Goal: Task Accomplishment & Management: Use online tool/utility

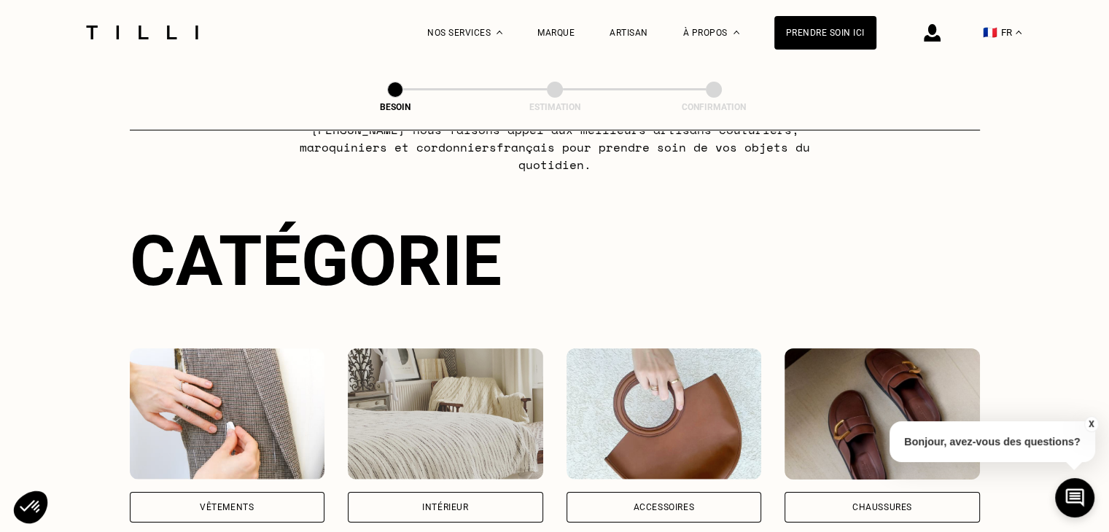
scroll to position [238, 0]
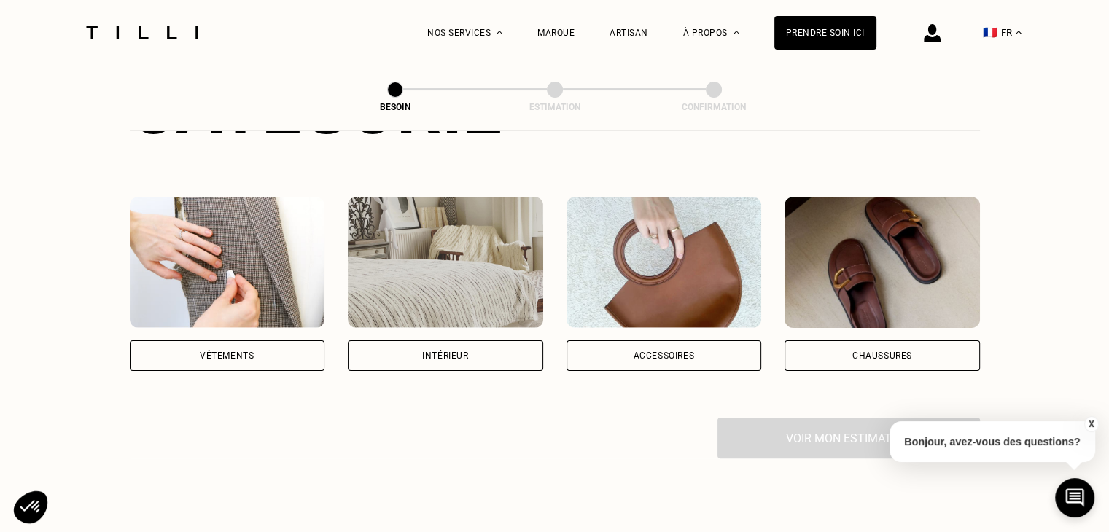
click at [284, 348] on div "Vêtements" at bounding box center [227, 355] width 195 height 31
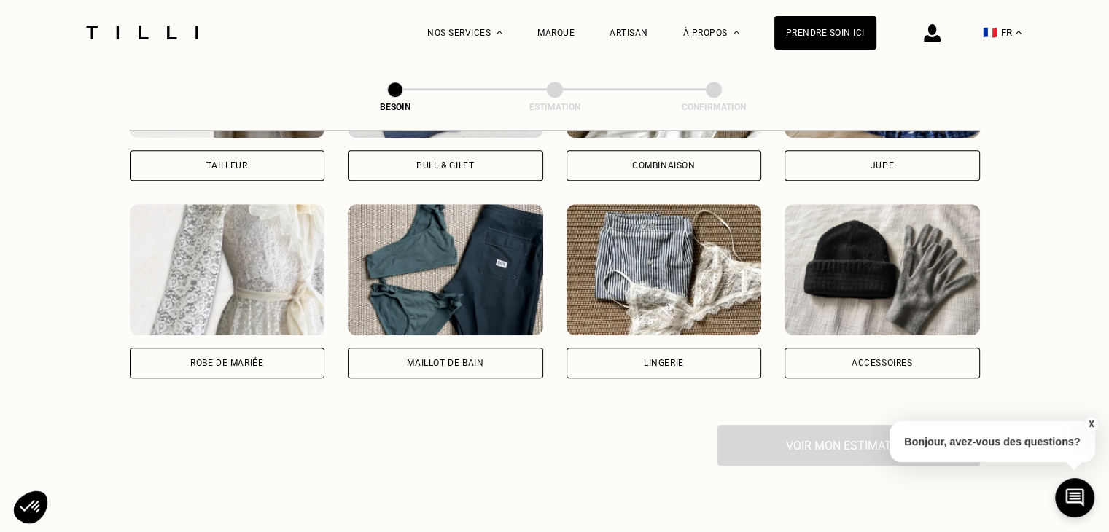
scroll to position [992, 0]
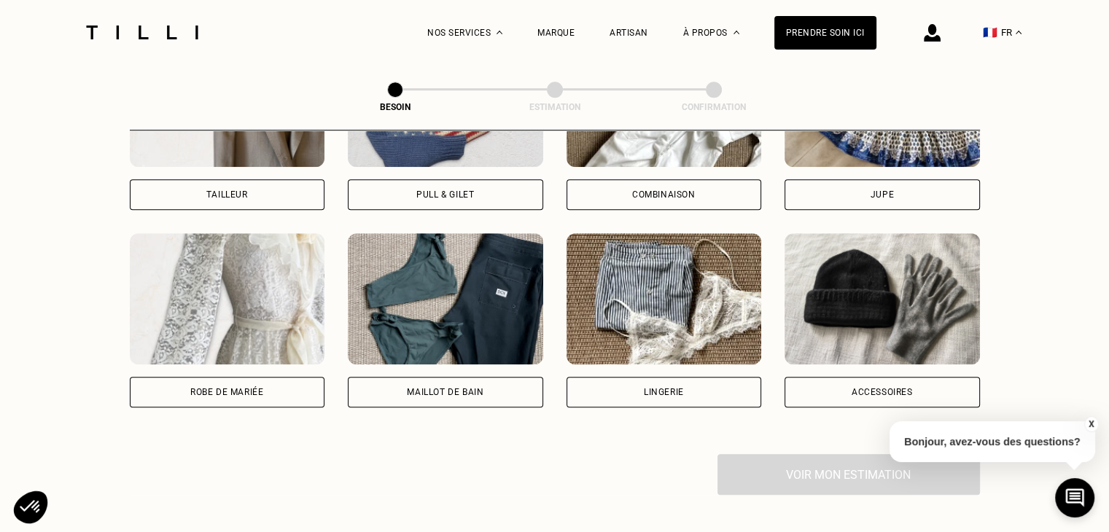
click at [243, 388] on div "Robe de mariée" at bounding box center [226, 392] width 73 height 9
select select "FR"
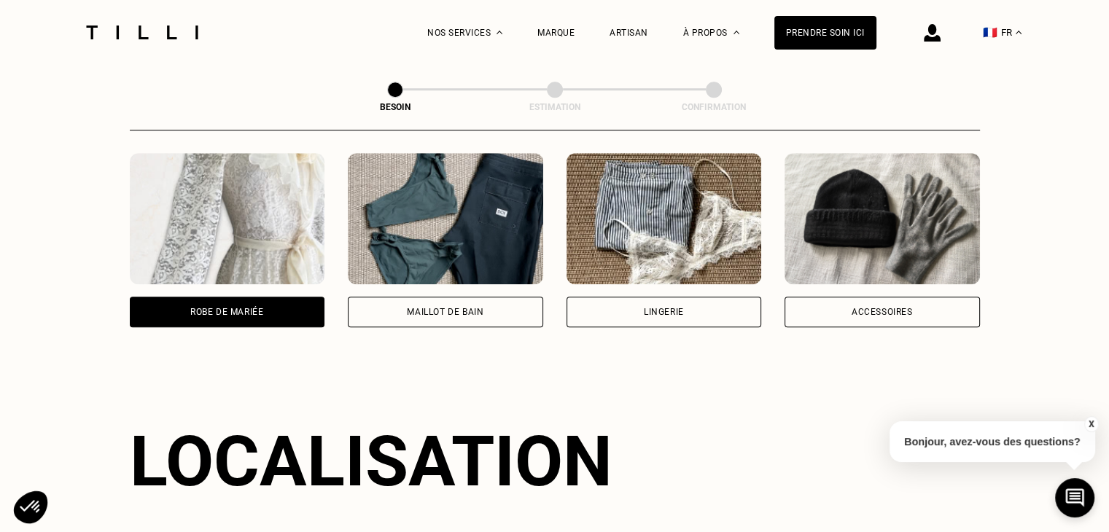
scroll to position [1042, 0]
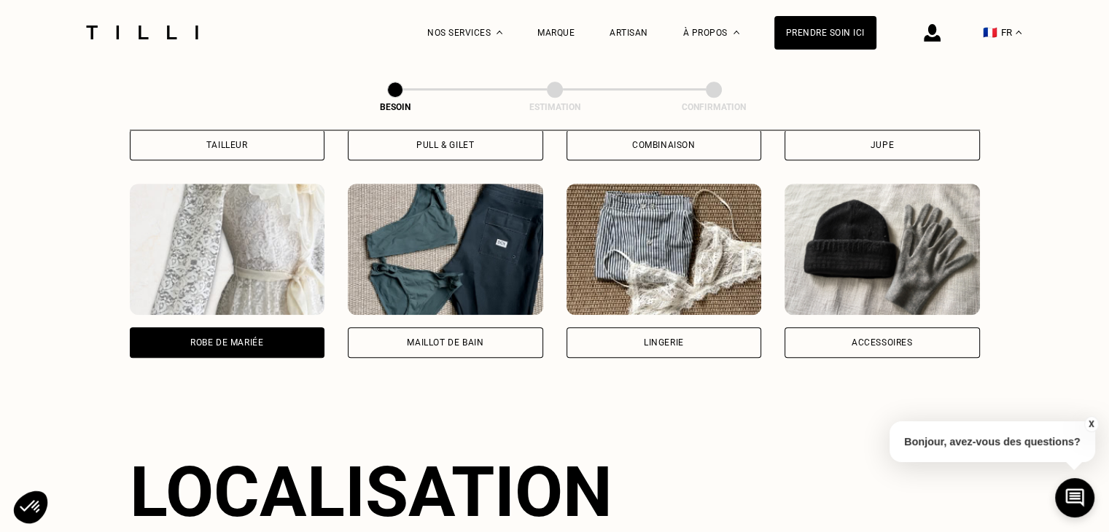
click at [945, 343] on div "Pantalon Manteau & Veste Robe Haut Tailleur Pull & gilet Combinaison Jupe Robe …" at bounding box center [555, 73] width 850 height 663
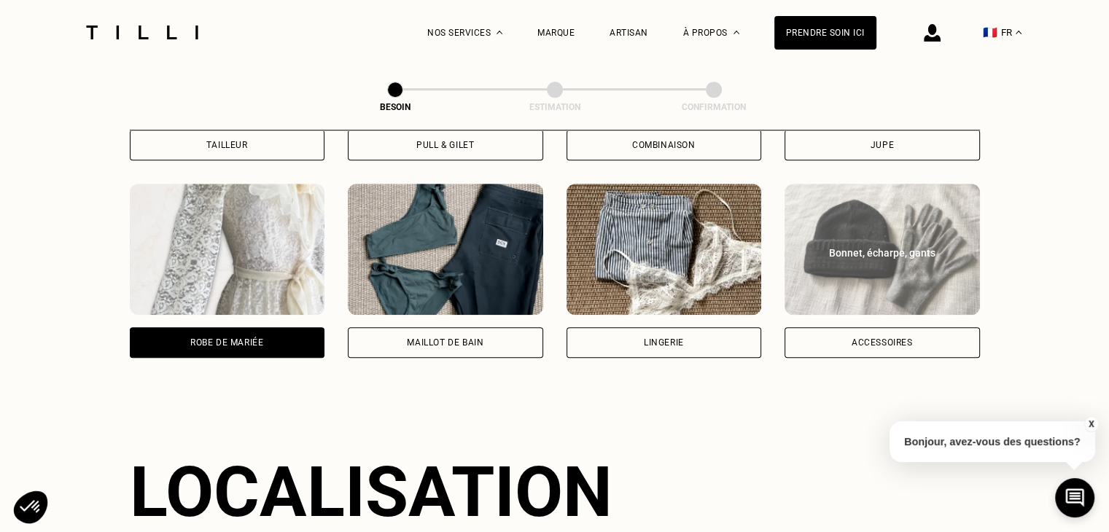
click at [953, 328] on div "Accessoires" at bounding box center [881, 342] width 195 height 31
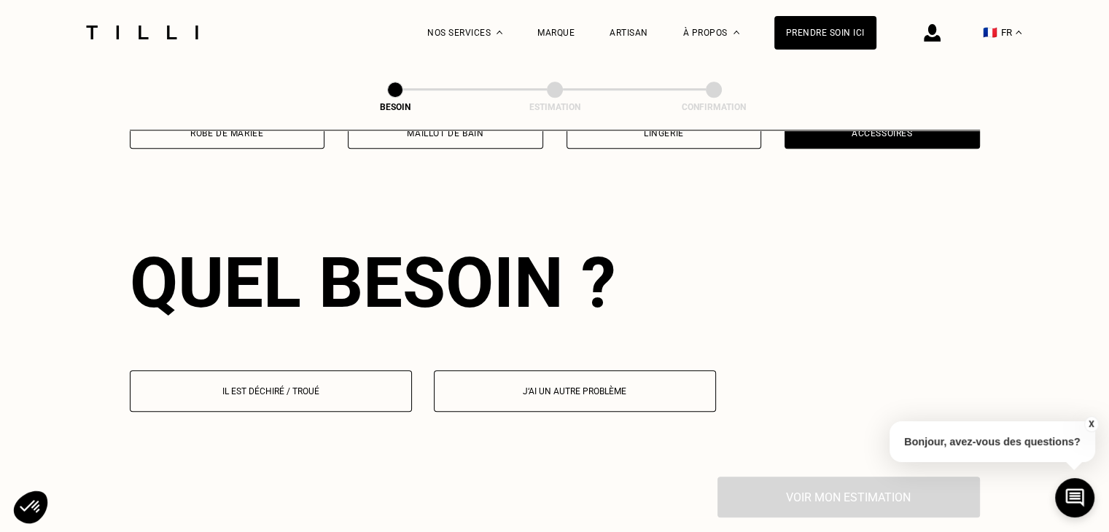
scroll to position [1268, 0]
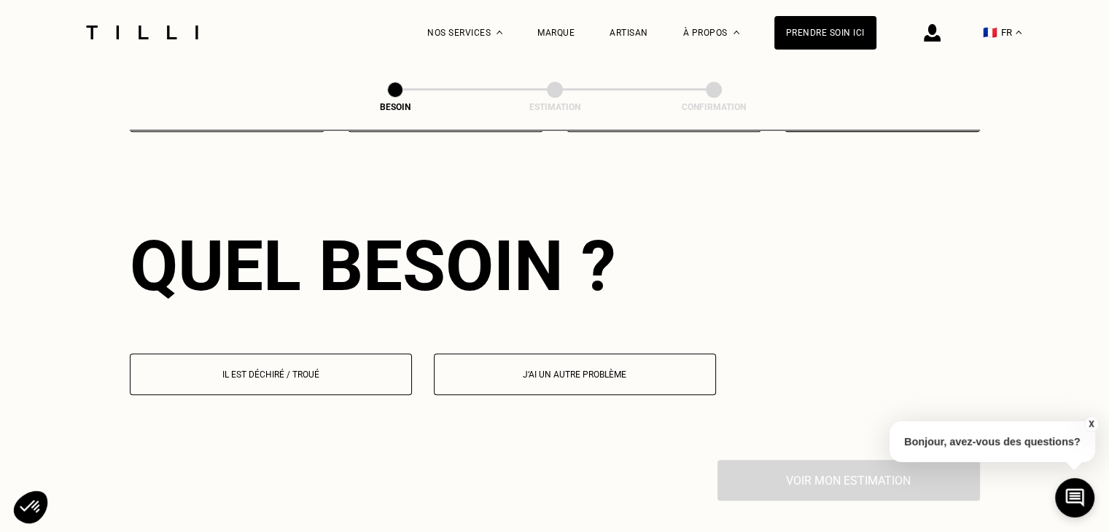
click at [558, 370] on button "J‘ai un autre problème" at bounding box center [575, 375] width 282 height 42
select select "FR"
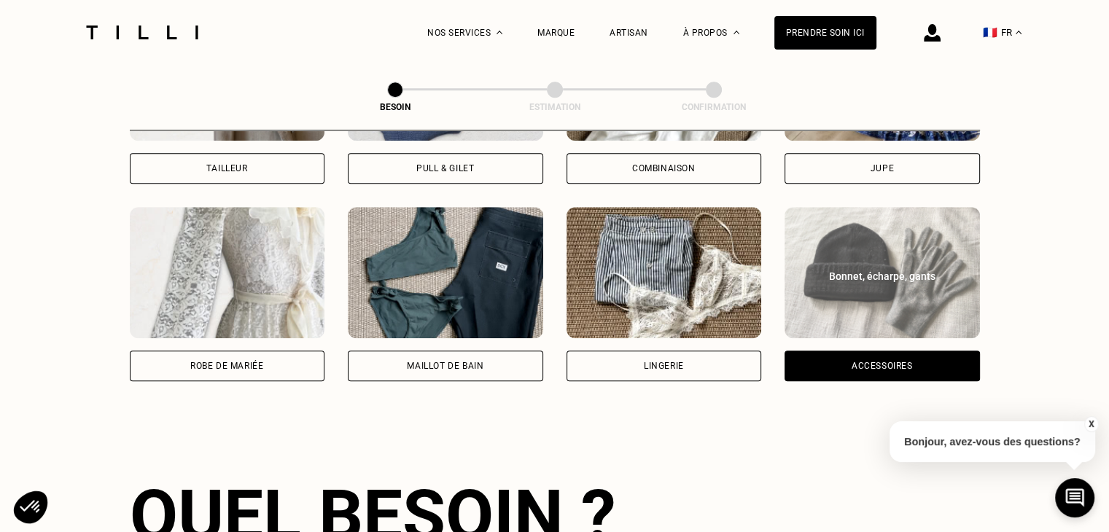
scroll to position [1012, 0]
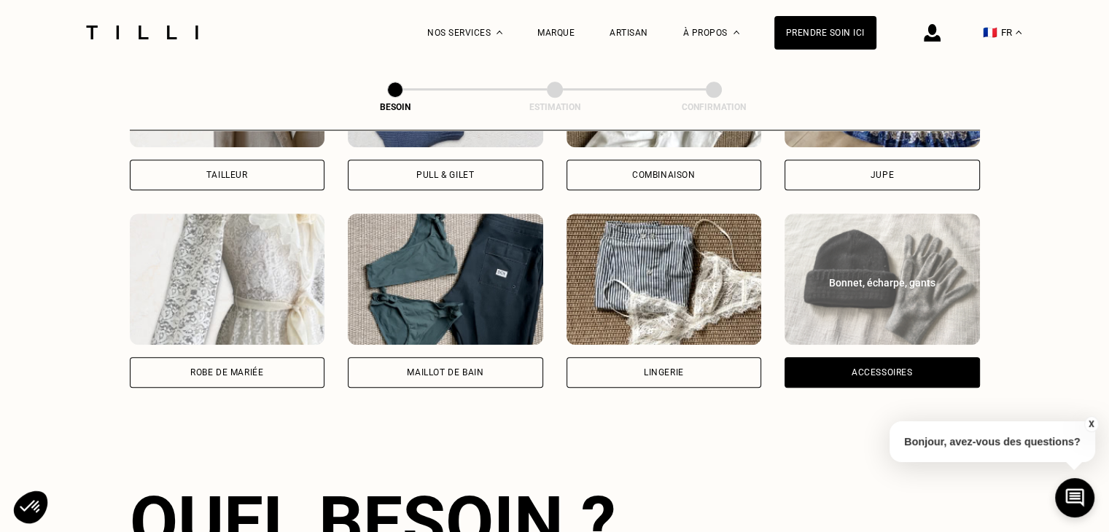
click at [260, 370] on div "Robe de mariée" at bounding box center [227, 372] width 195 height 31
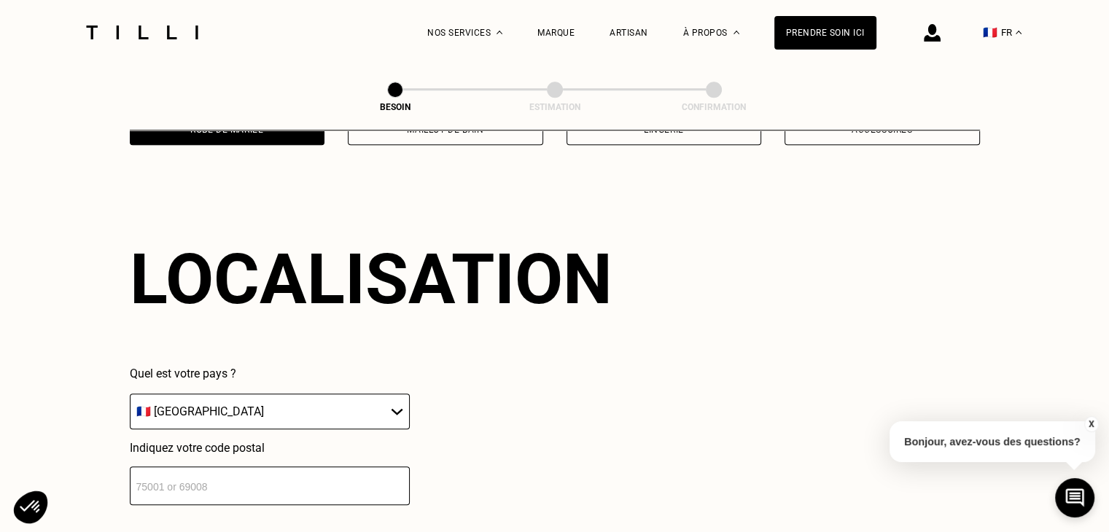
scroll to position [1268, 0]
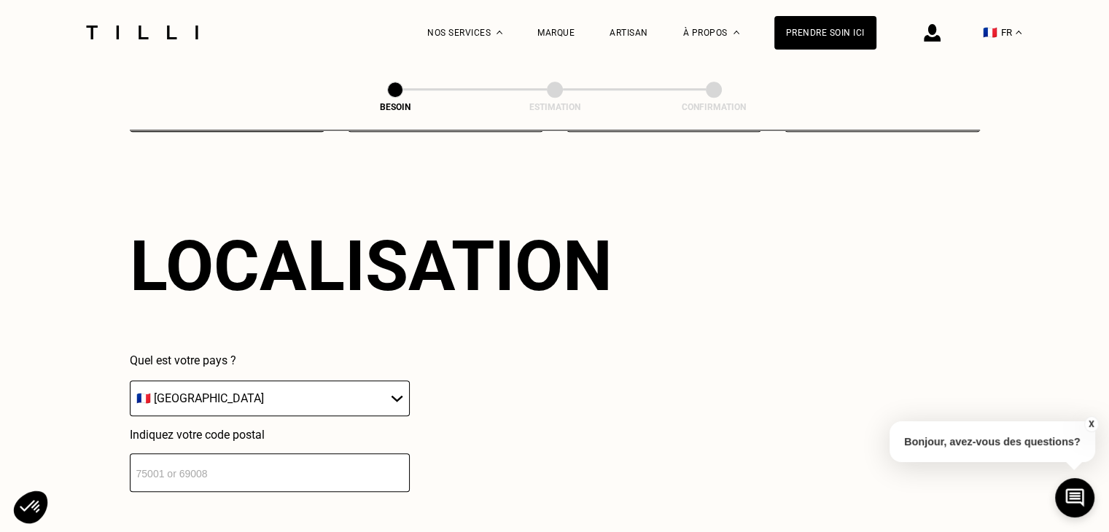
click at [289, 464] on input "number" at bounding box center [270, 472] width 280 height 39
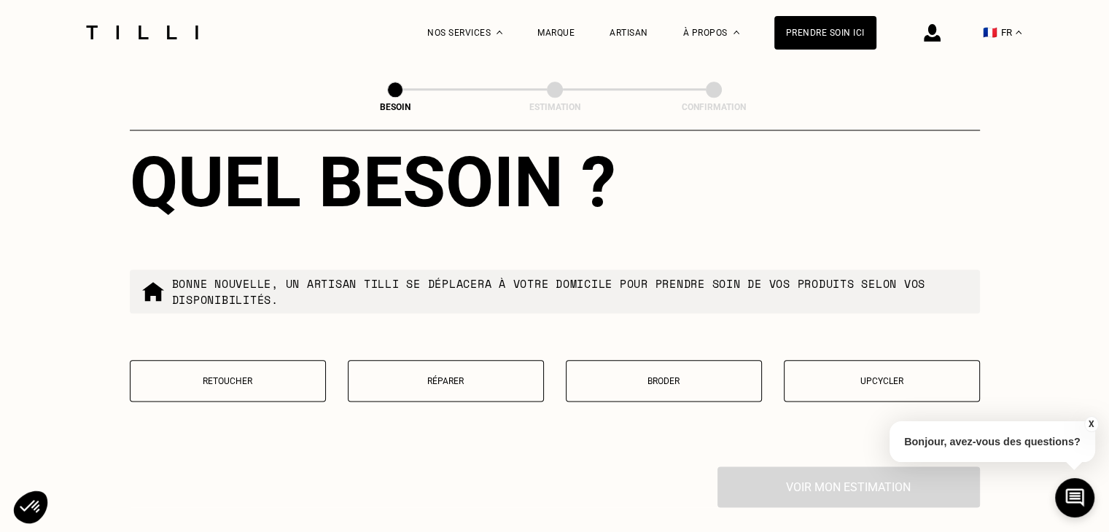
scroll to position [1788, 0]
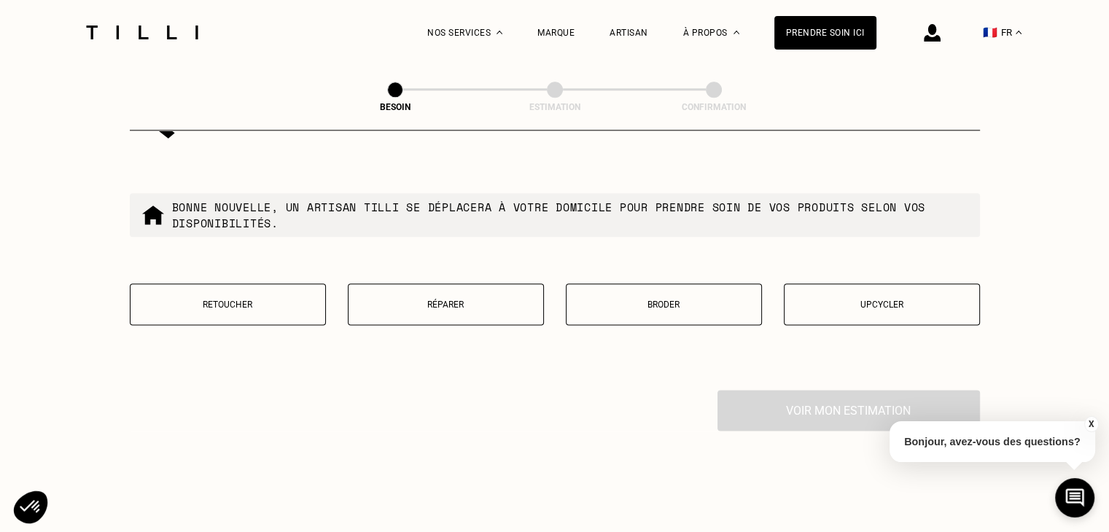
type input "75017"
click at [192, 300] on p "Retoucher" at bounding box center [228, 305] width 180 height 10
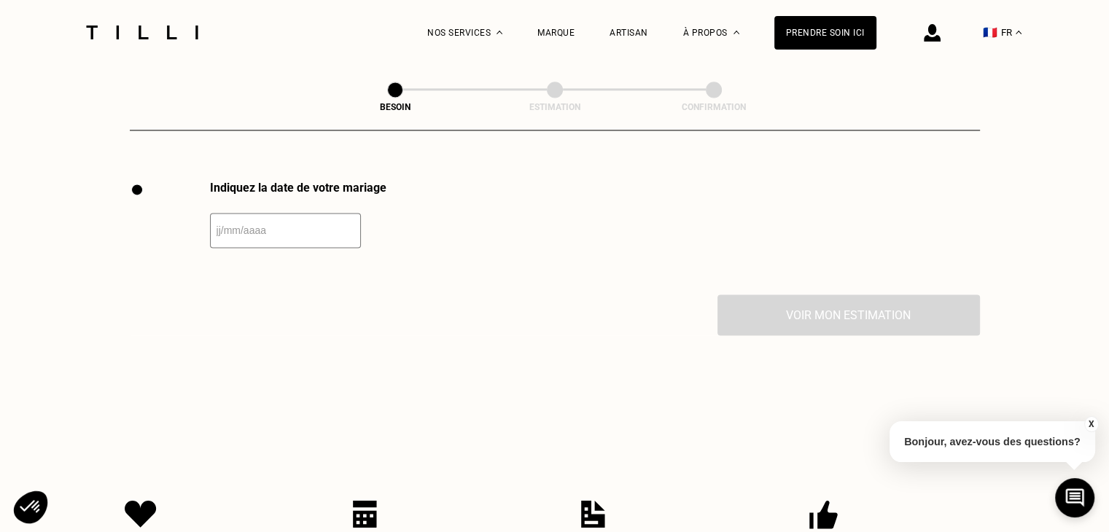
scroll to position [2004, 0]
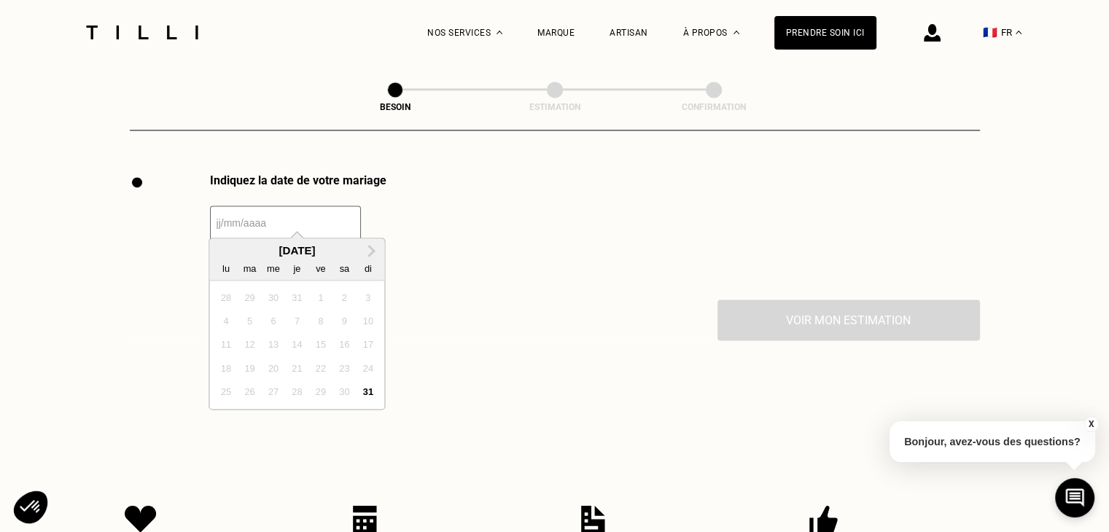
click at [283, 214] on input "text" at bounding box center [285, 223] width 151 height 35
click at [370, 251] on span "Next Month" at bounding box center [370, 250] width 0 height 17
click at [323, 324] on div "12" at bounding box center [321, 321] width 20 height 20
type input "[DATE]"
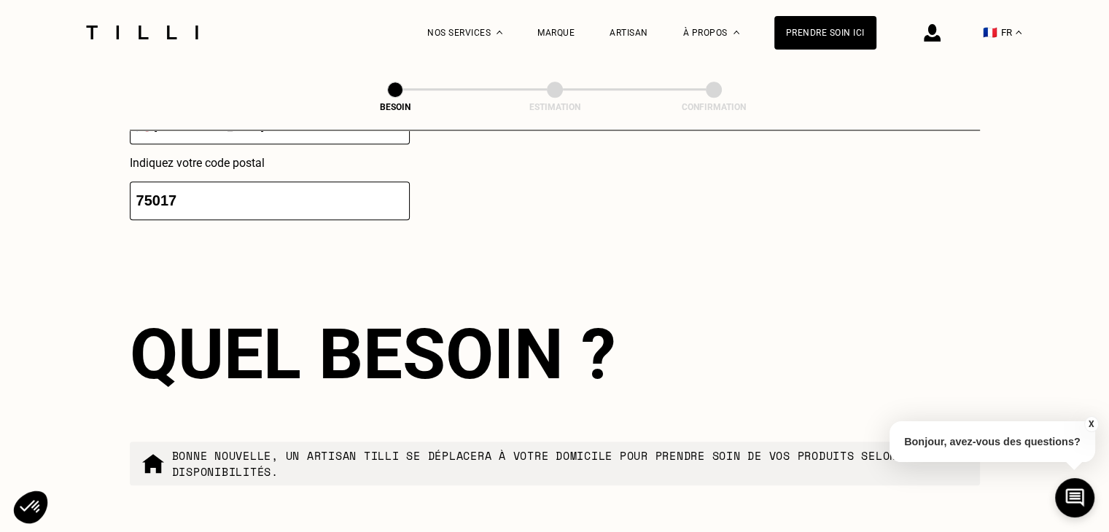
scroll to position [1074, 0]
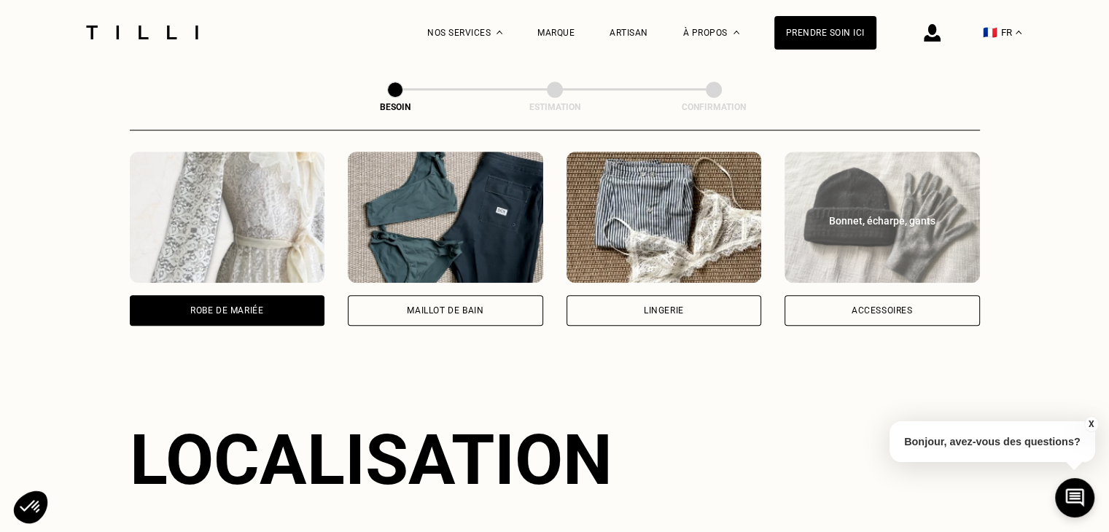
click at [953, 298] on div "Accessoires" at bounding box center [881, 310] width 195 height 31
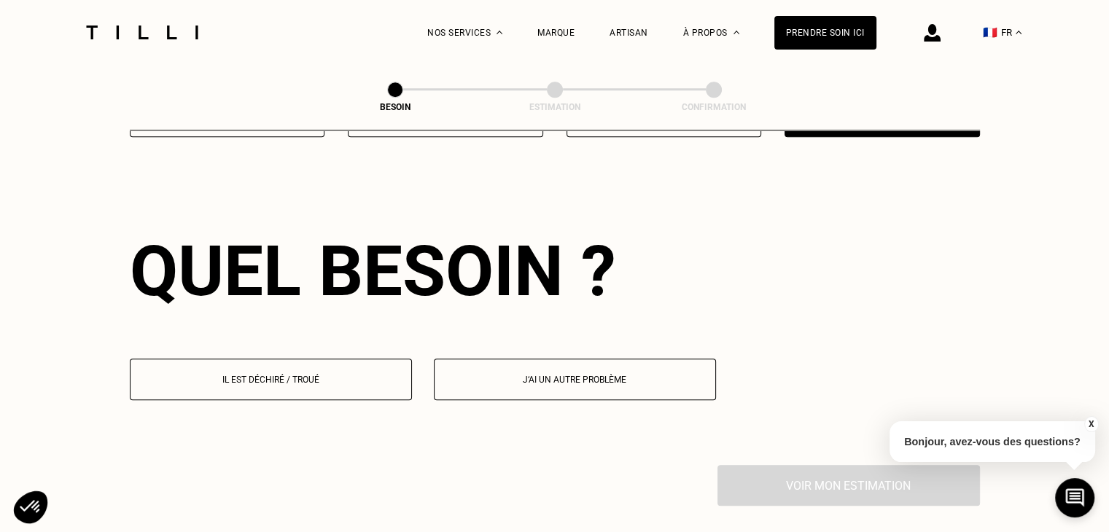
scroll to position [1268, 0]
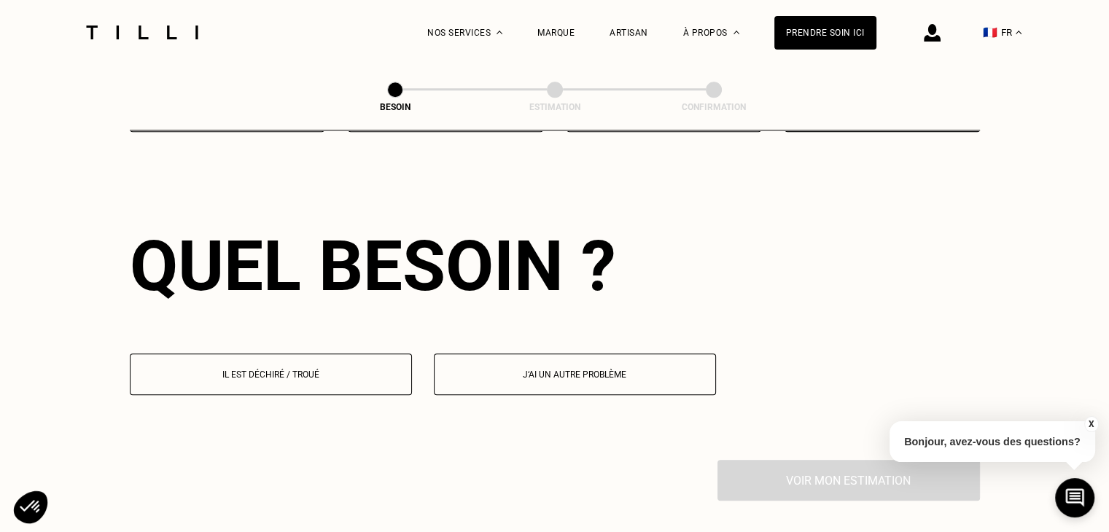
click at [548, 377] on button "J‘ai un autre problème" at bounding box center [575, 375] width 282 height 42
select select "FR"
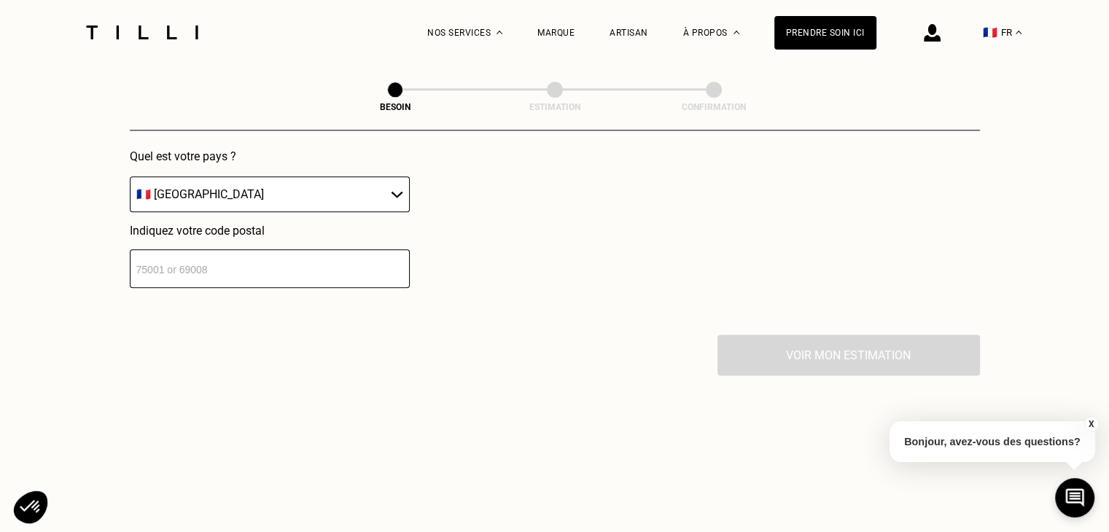
scroll to position [1612, 0]
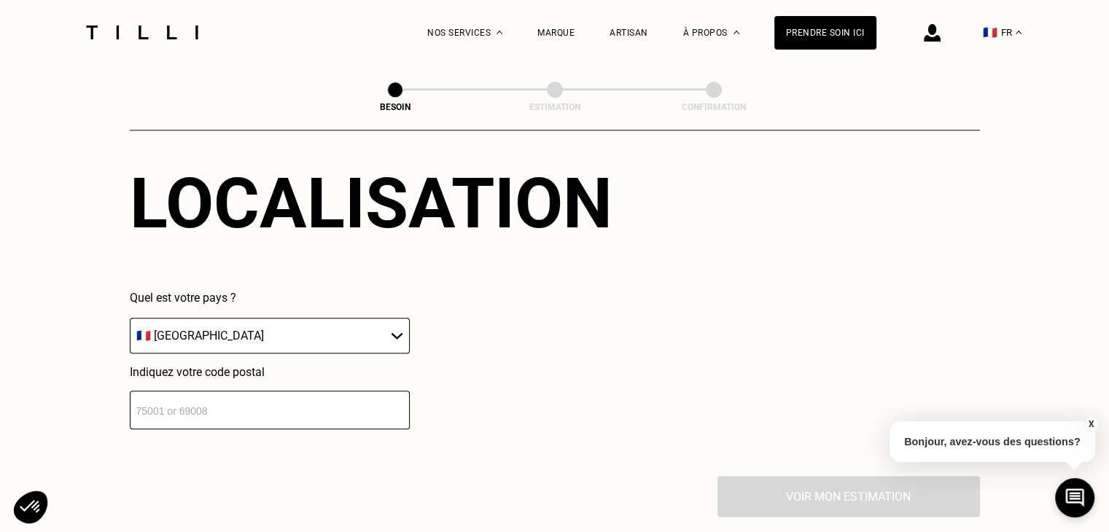
click at [238, 397] on input "number" at bounding box center [270, 410] width 280 height 39
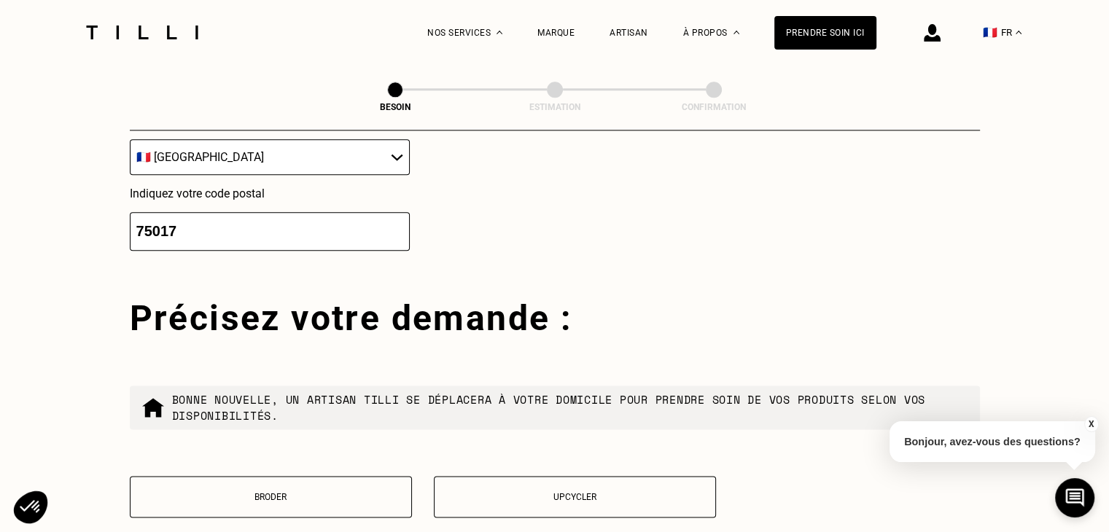
scroll to position [1913, 0]
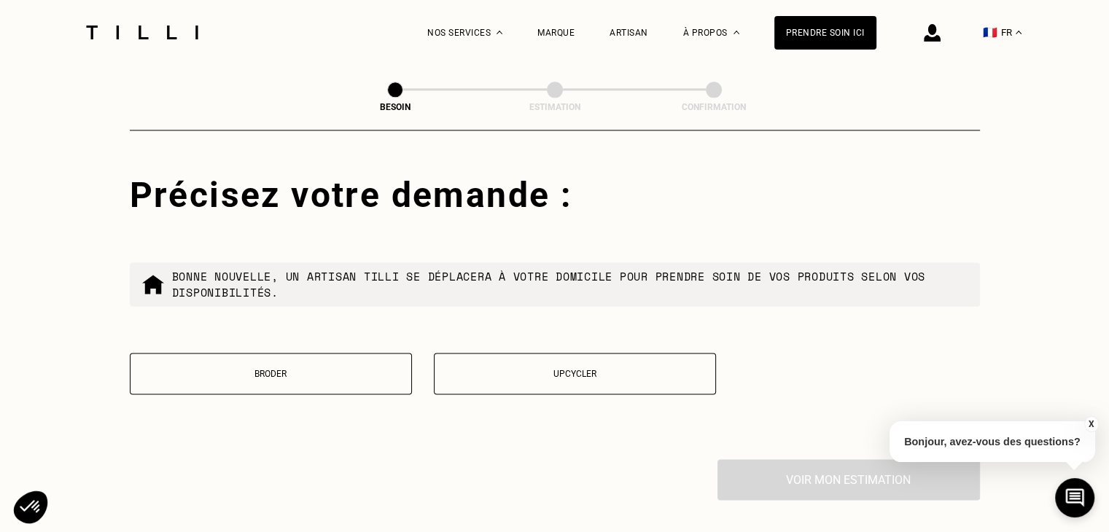
type input "75017"
click at [364, 370] on button "Broder" at bounding box center [271, 374] width 282 height 42
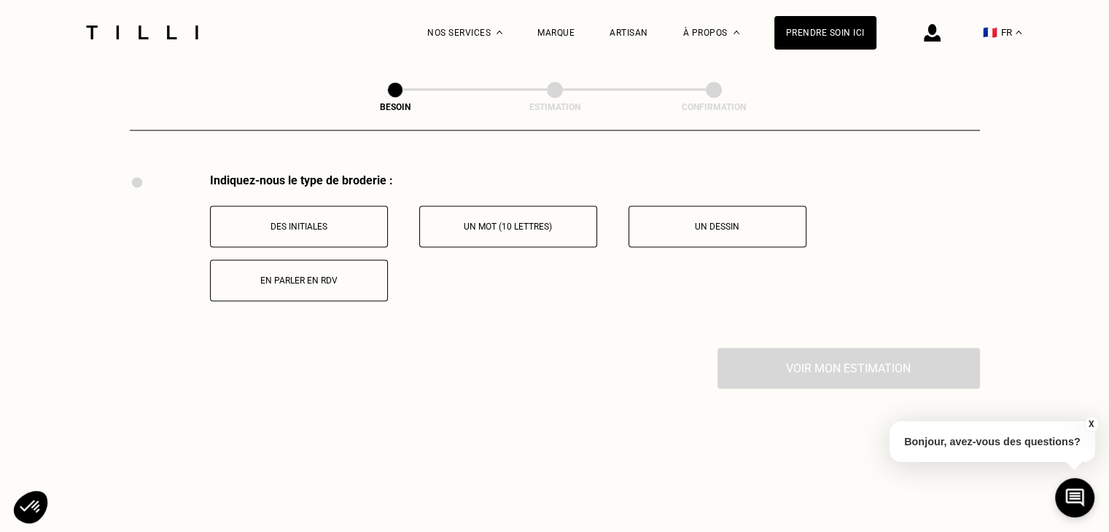
scroll to position [2050, 0]
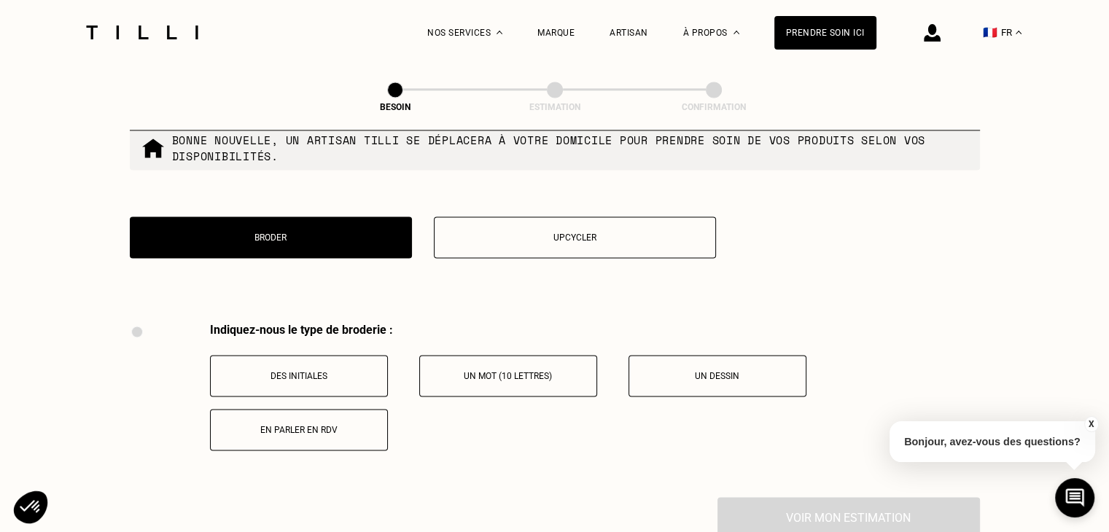
click at [563, 233] on p "Upcycler" at bounding box center [575, 238] width 266 height 10
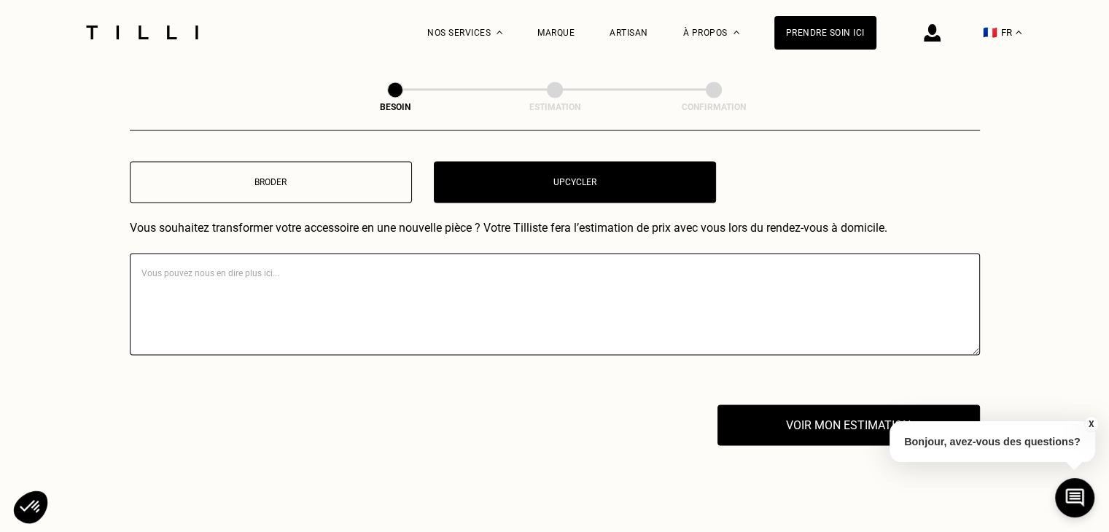
scroll to position [2032, 0]
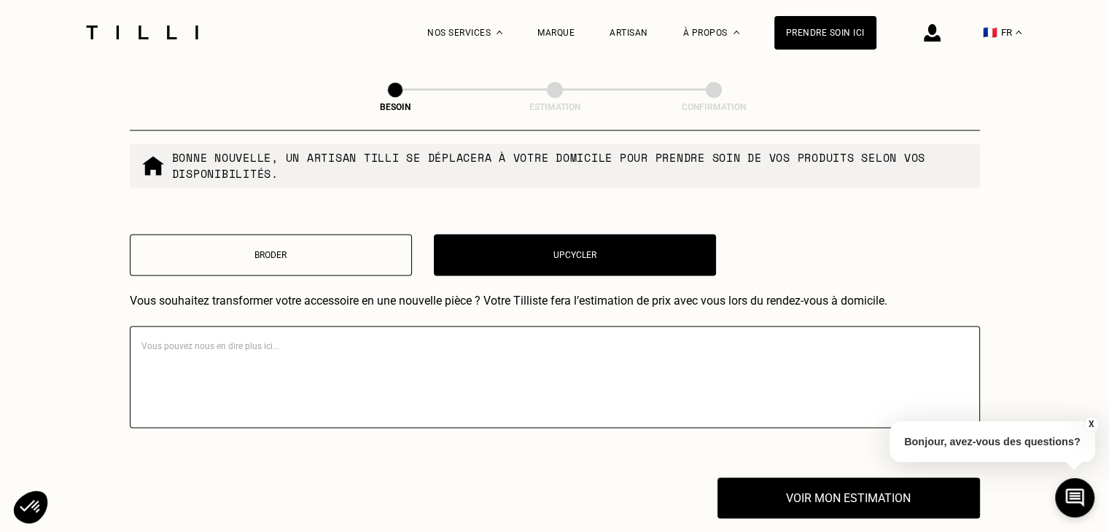
click at [428, 348] on textarea at bounding box center [555, 377] width 850 height 102
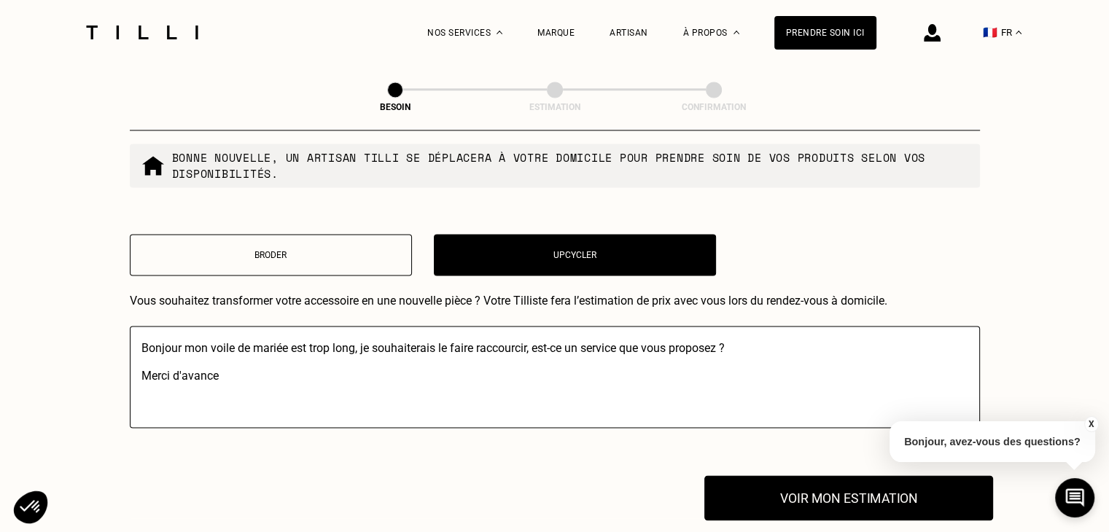
type textarea "Bonjour mon voile de mariée est trop long, je souhaiterais le faire raccourcir,…"
click at [758, 485] on button "Voir mon estimation" at bounding box center [848, 497] width 289 height 45
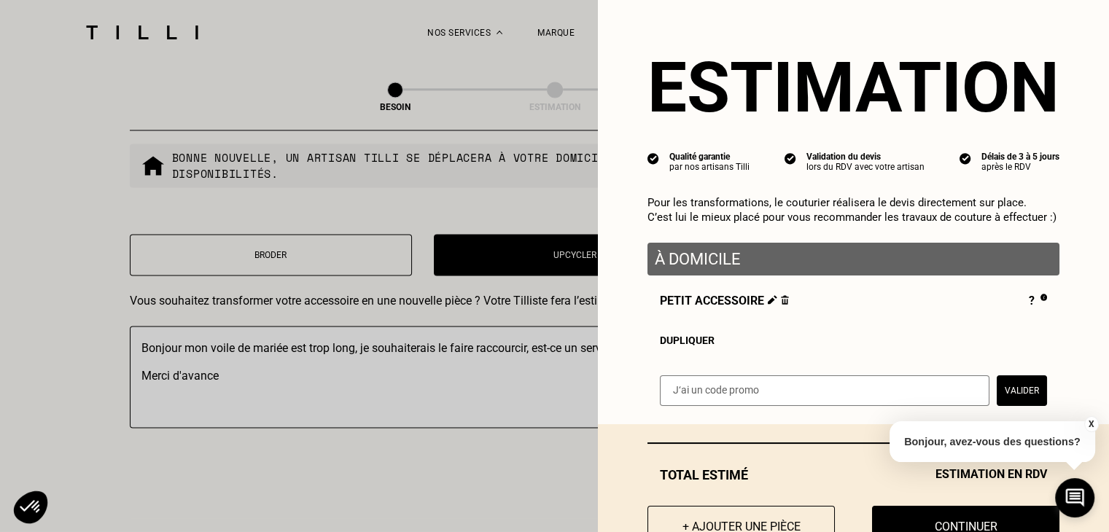
click at [768, 304] on img at bounding box center [772, 299] width 9 height 9
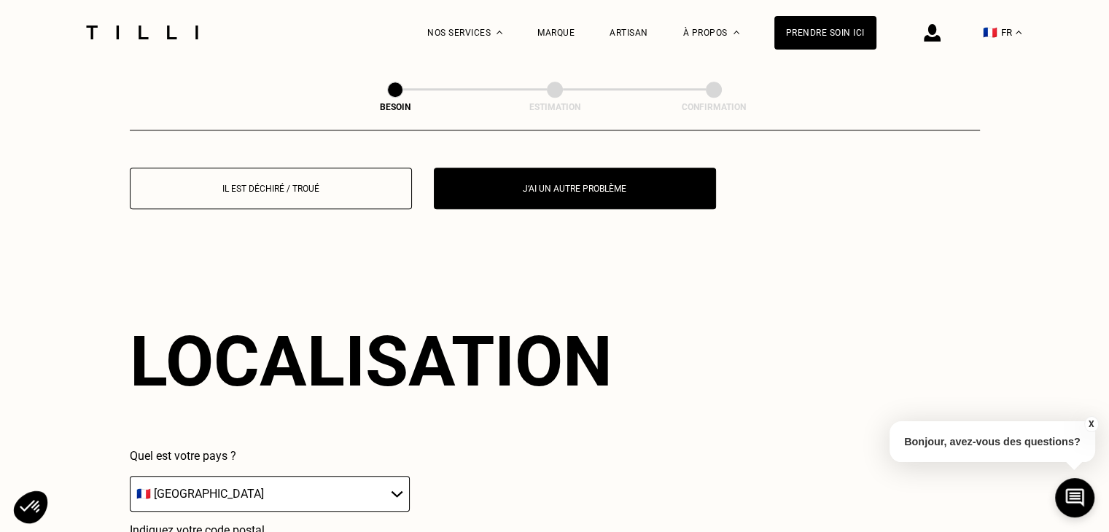
scroll to position [988, 0]
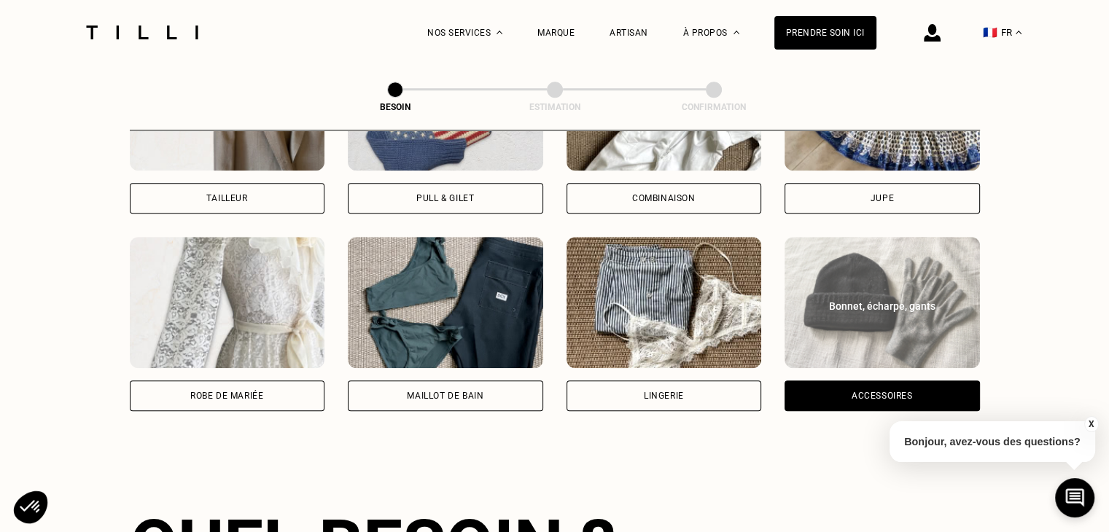
click at [238, 364] on div "Robe de mariée" at bounding box center [227, 324] width 195 height 174
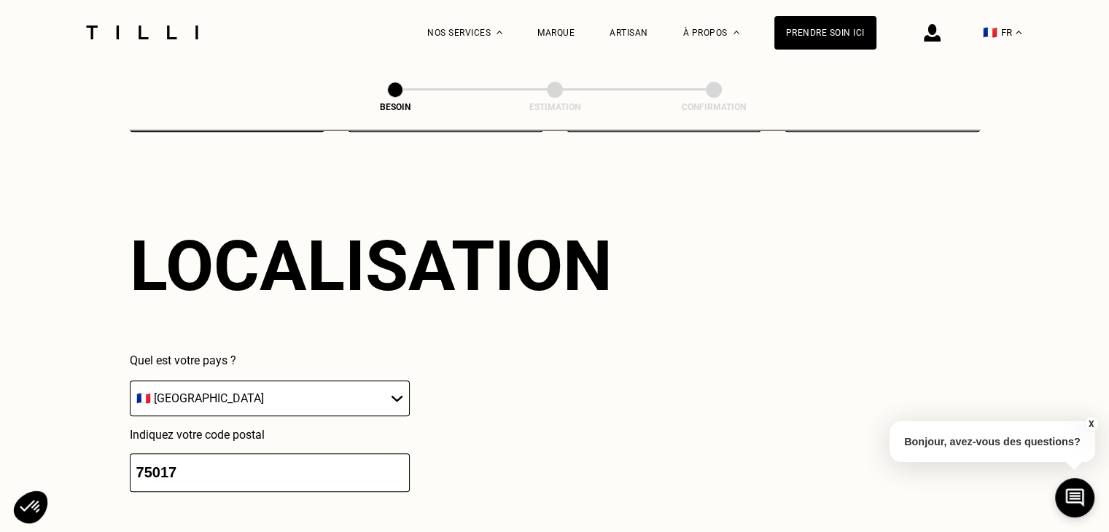
scroll to position [1733, 0]
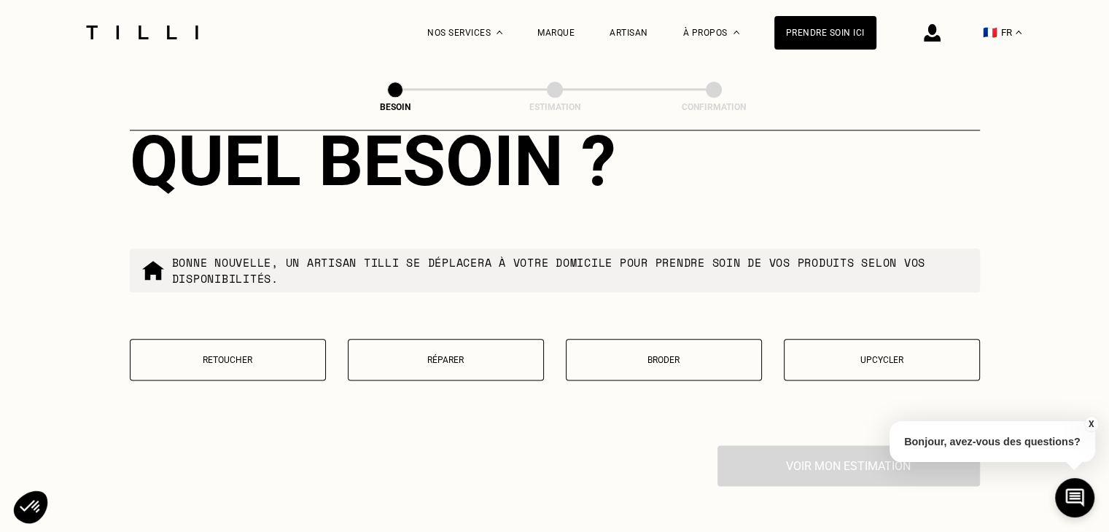
click at [701, 356] on button "Broder" at bounding box center [664, 360] width 196 height 42
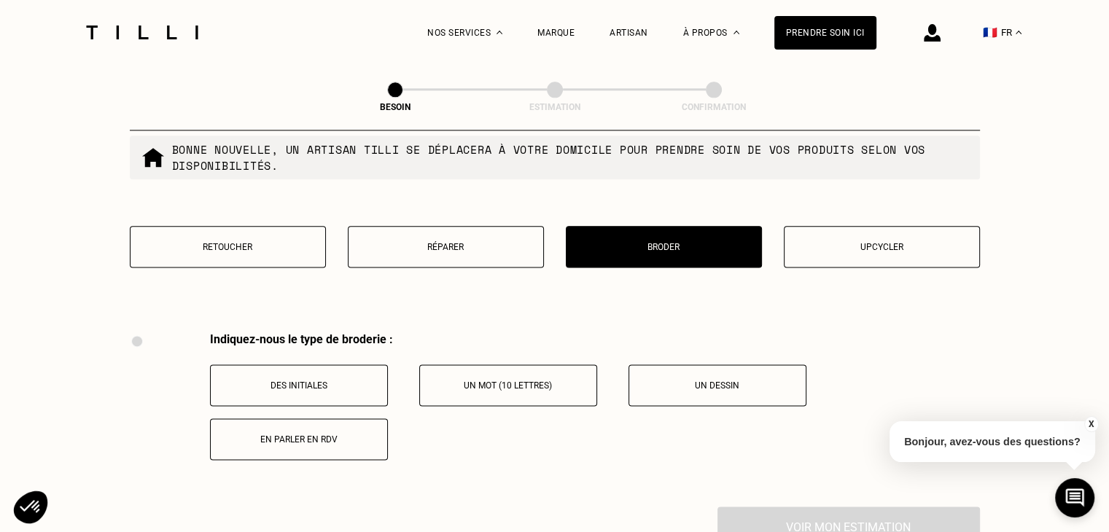
scroll to position [1802, 0]
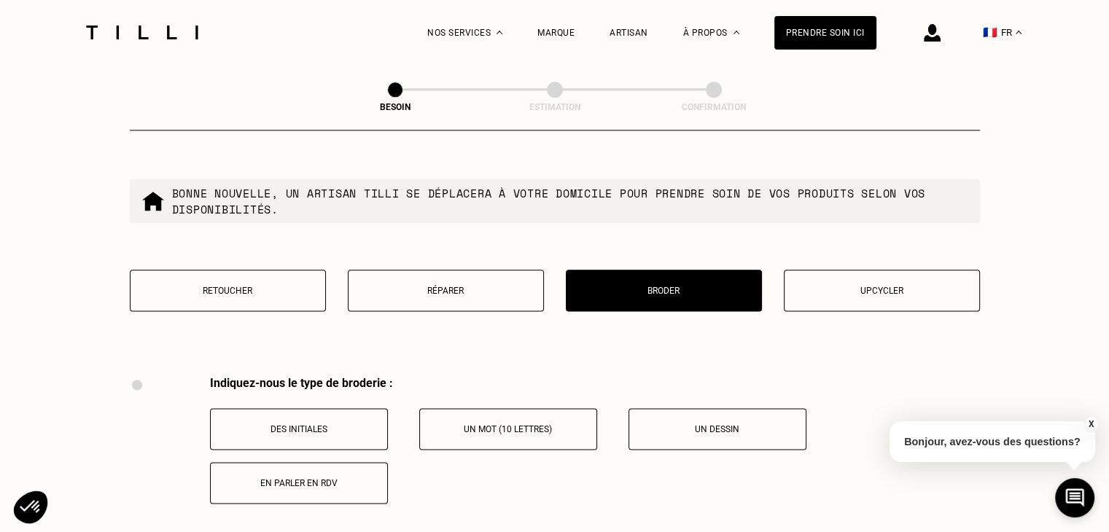
click at [245, 292] on button "Retoucher" at bounding box center [228, 291] width 196 height 42
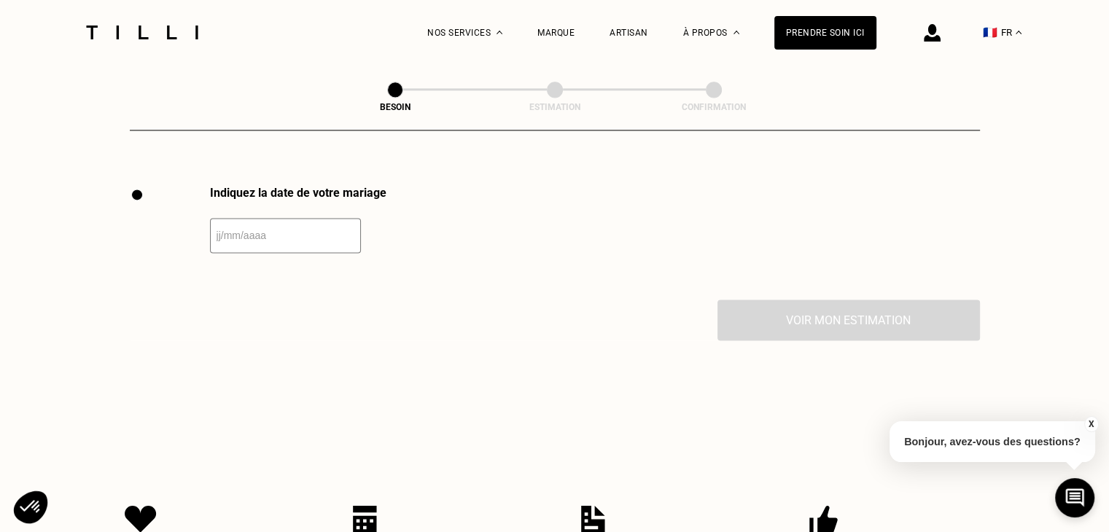
scroll to position [2004, 0]
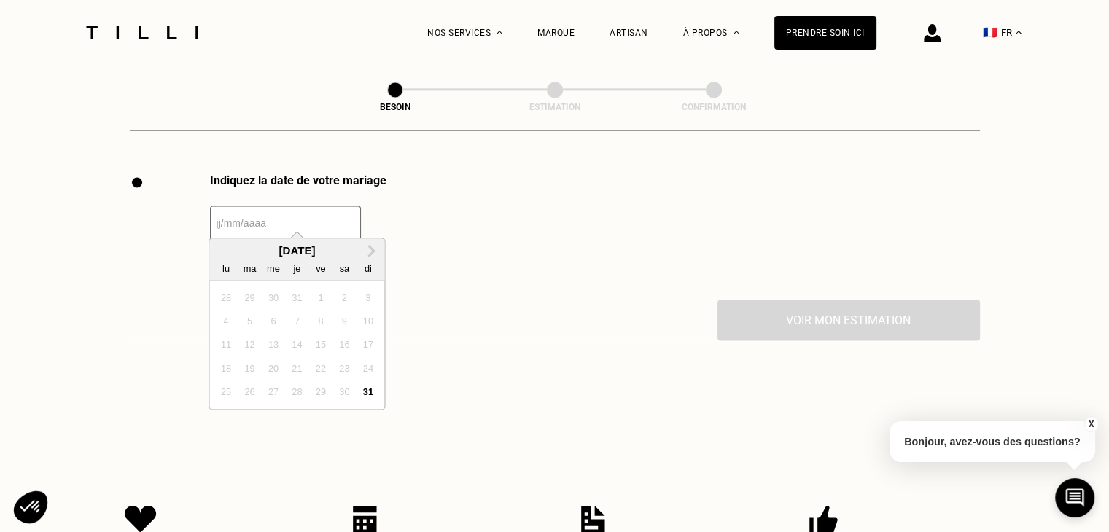
click at [292, 213] on input "text" at bounding box center [285, 223] width 151 height 35
click at [370, 252] on span "Next Month" at bounding box center [370, 250] width 0 height 17
click at [321, 327] on div "12" at bounding box center [321, 321] width 20 height 20
type input "[DATE]"
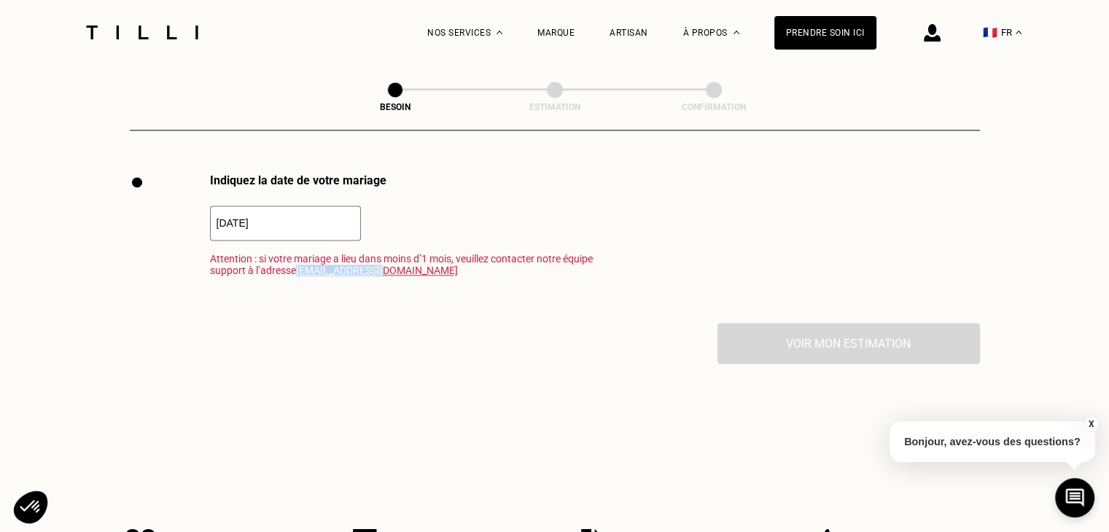
drag, startPoint x: 415, startPoint y: 262, endPoint x: 332, endPoint y: 259, distance: 82.4
click at [332, 259] on span "Attention : si votre mariage a lieu dans moins d’1 mois, [PERSON_NAME] contacte…" at bounding box center [403, 264] width 387 height 23
copy link "[EMAIL_ADDRESS][DOMAIN_NAME]"
